Goal: Task Accomplishment & Management: Manage account settings

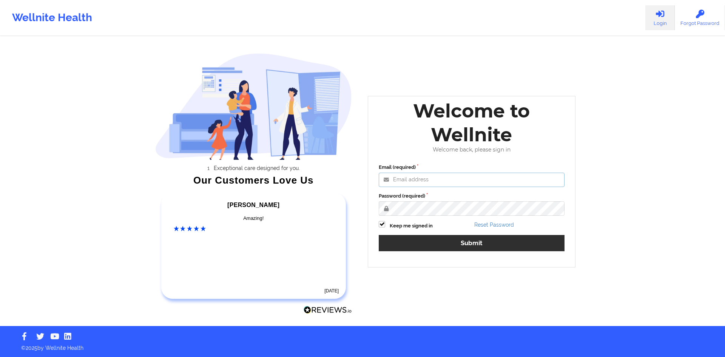
type input "[EMAIL_ADDRESS][DOMAIN_NAME]"
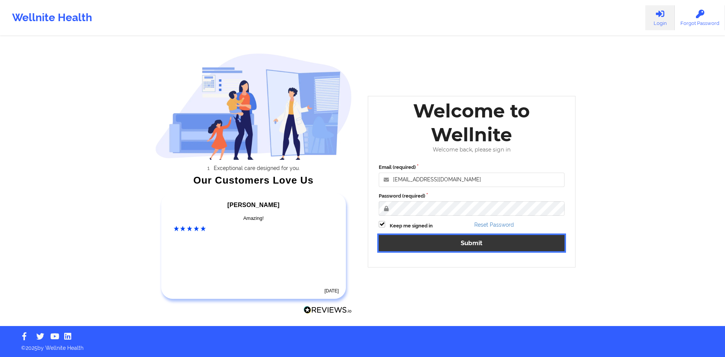
click at [447, 243] on button "Submit" at bounding box center [472, 243] width 186 height 16
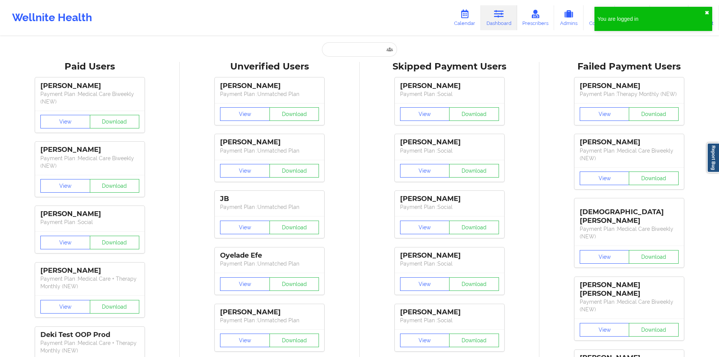
click at [705, 10] on button "✖︎" at bounding box center [707, 13] width 5 height 6
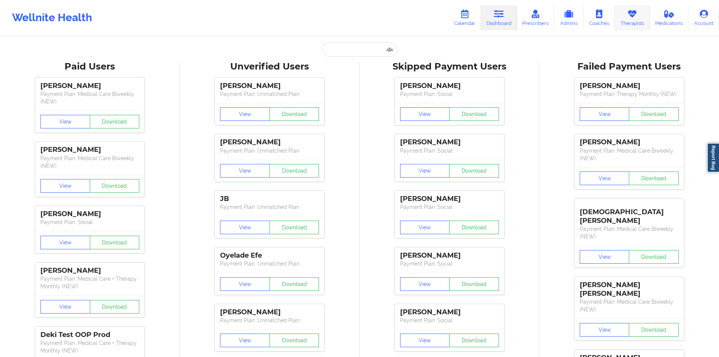
click at [645, 19] on link "Therapists" at bounding box center [632, 17] width 35 height 25
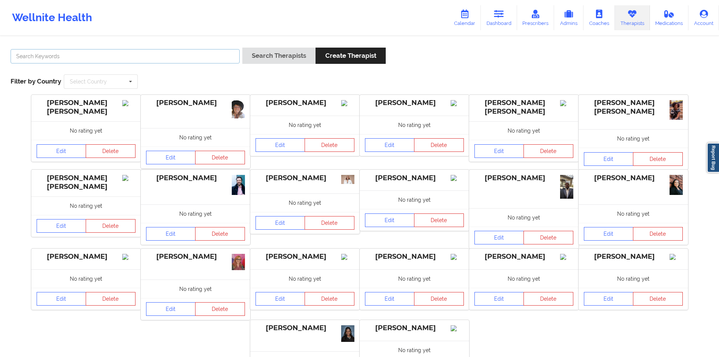
click at [170, 50] on input "text" at bounding box center [125, 56] width 229 height 14
type input "[PERSON_NAME]"
click at [242, 48] on button "Search Therapists" at bounding box center [278, 56] width 73 height 16
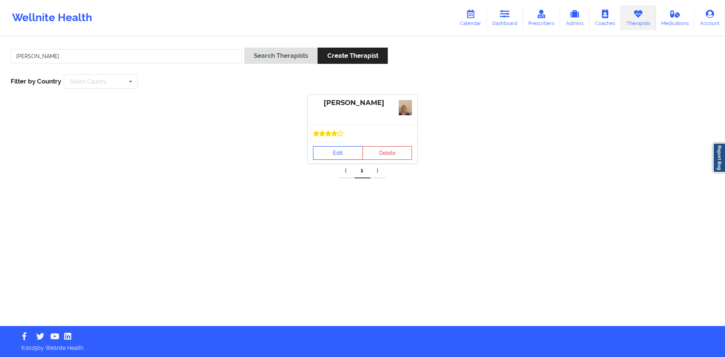
click at [340, 146] on link "Edit" at bounding box center [338, 153] width 50 height 14
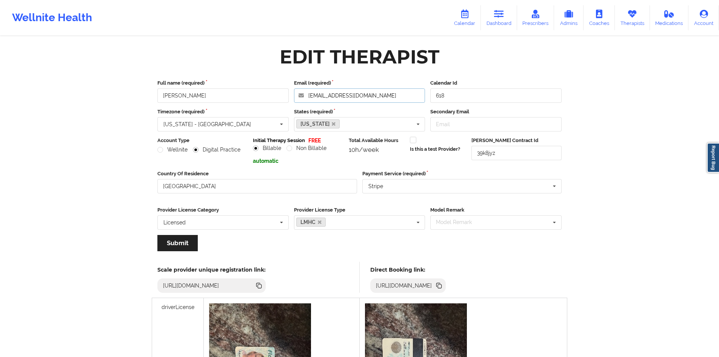
drag, startPoint x: 384, startPoint y: 97, endPoint x: 314, endPoint y: 97, distance: 70.6
click at [314, 97] on input "[EMAIL_ADDRESS][DOMAIN_NAME]" at bounding box center [359, 95] width 131 height 14
click at [439, 98] on input "618" at bounding box center [495, 95] width 131 height 14
click at [497, 62] on div "Edit Therapist" at bounding box center [359, 57] width 415 height 24
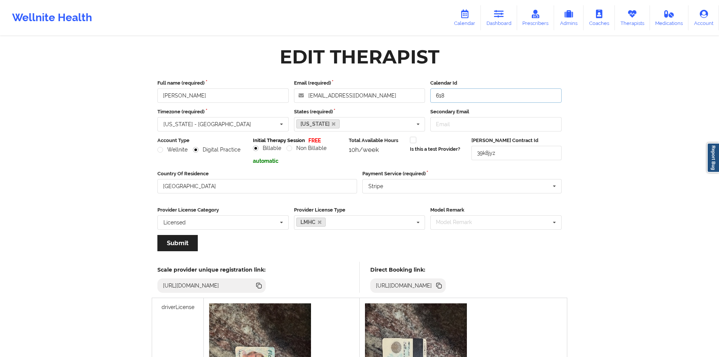
click at [461, 92] on input "618" at bounding box center [495, 95] width 131 height 14
click at [380, 100] on input "[EMAIL_ADDRESS][DOMAIN_NAME]" at bounding box center [359, 95] width 131 height 14
